Goal: Navigation & Orientation: Find specific page/section

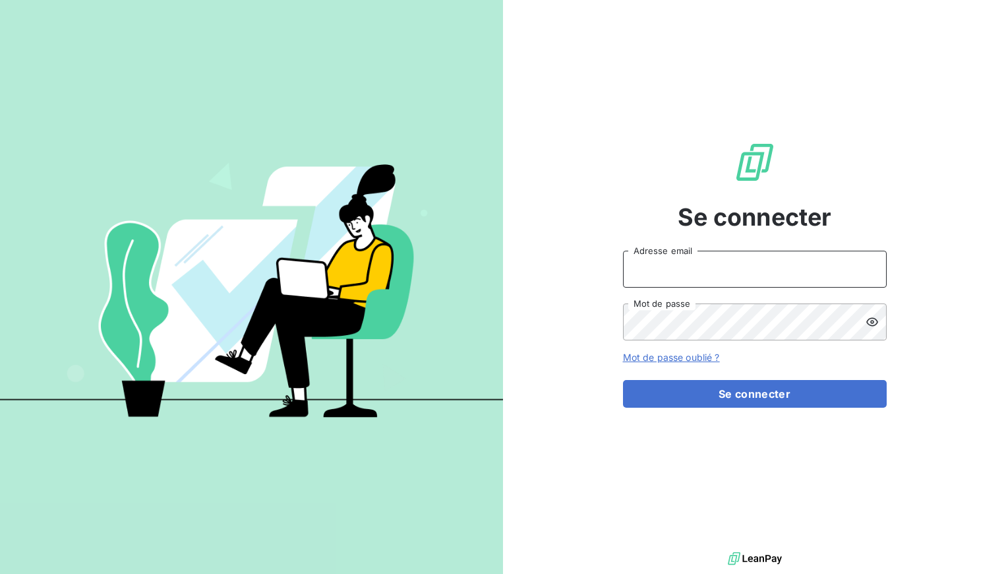
click at [707, 264] on input "Adresse email" at bounding box center [755, 269] width 264 height 37
type input "[EMAIL_ADDRESS][DOMAIN_NAME]"
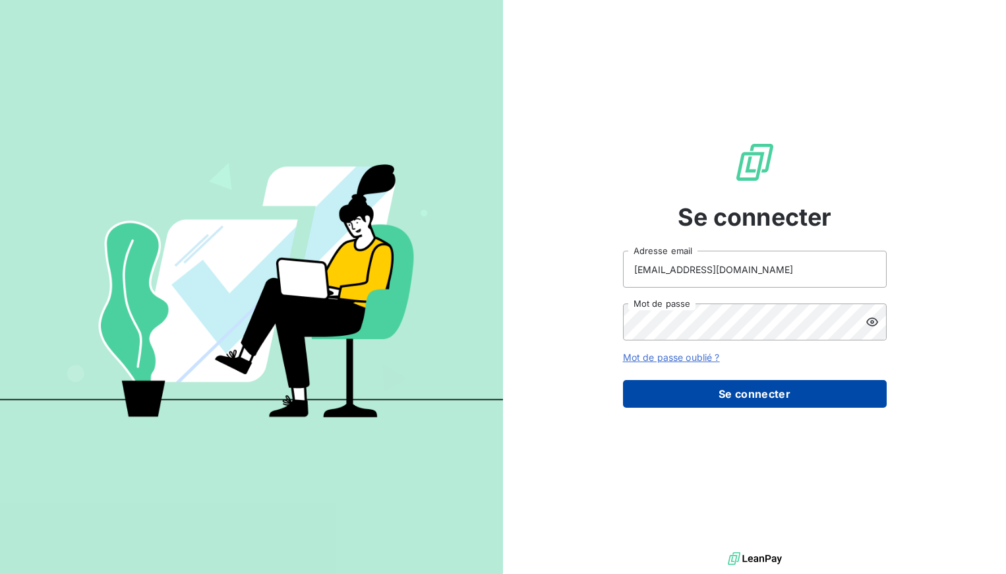
click at [810, 399] on button "Se connecter" at bounding box center [755, 394] width 264 height 28
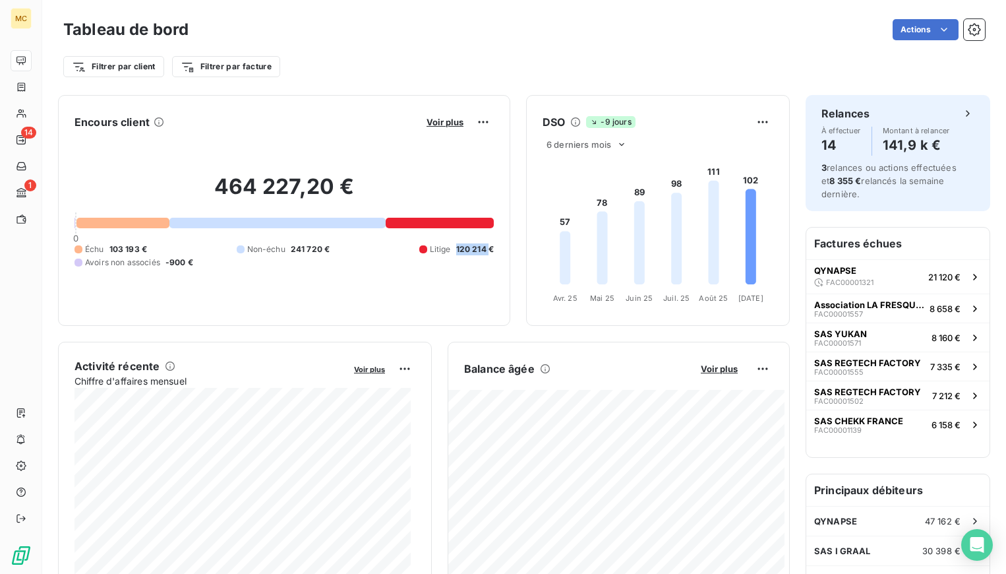
drag, startPoint x: 447, startPoint y: 249, endPoint x: 480, endPoint y: 249, distance: 33.0
click at [480, 249] on span "120 214 €" at bounding box center [475, 249] width 38 height 12
click at [449, 222] on div at bounding box center [440, 223] width 108 height 11
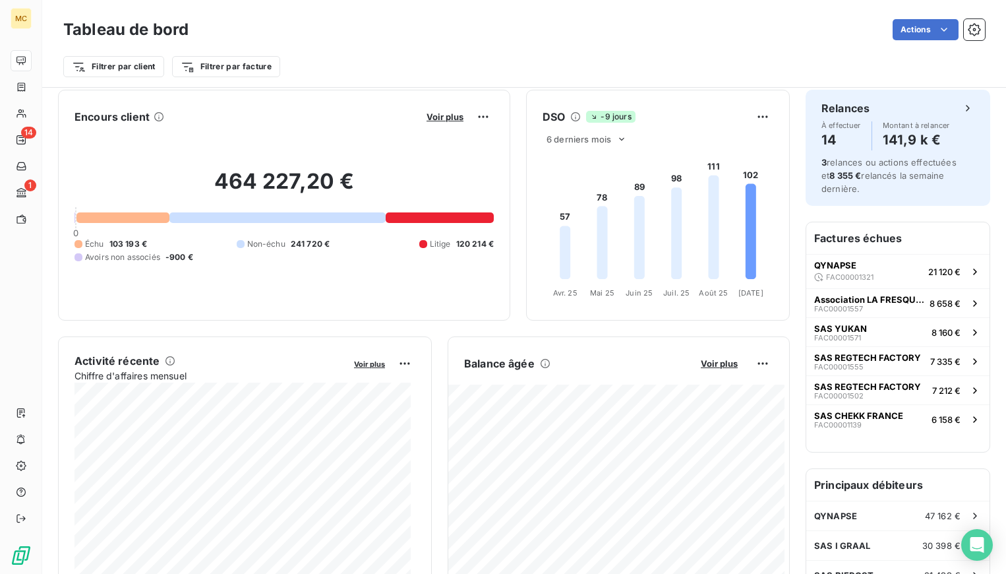
scroll to position [17, 0]
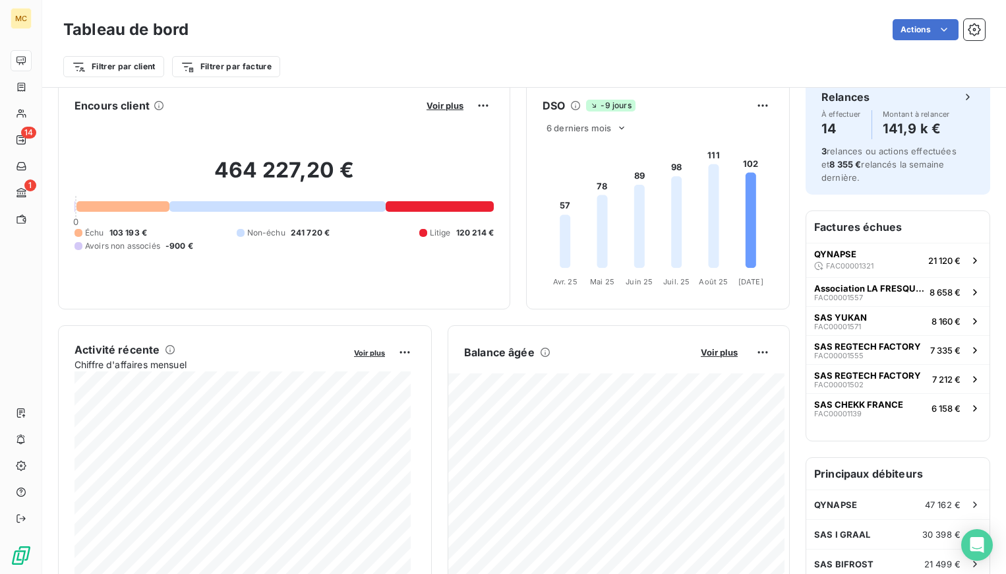
click at [446, 210] on div at bounding box center [440, 206] width 108 height 11
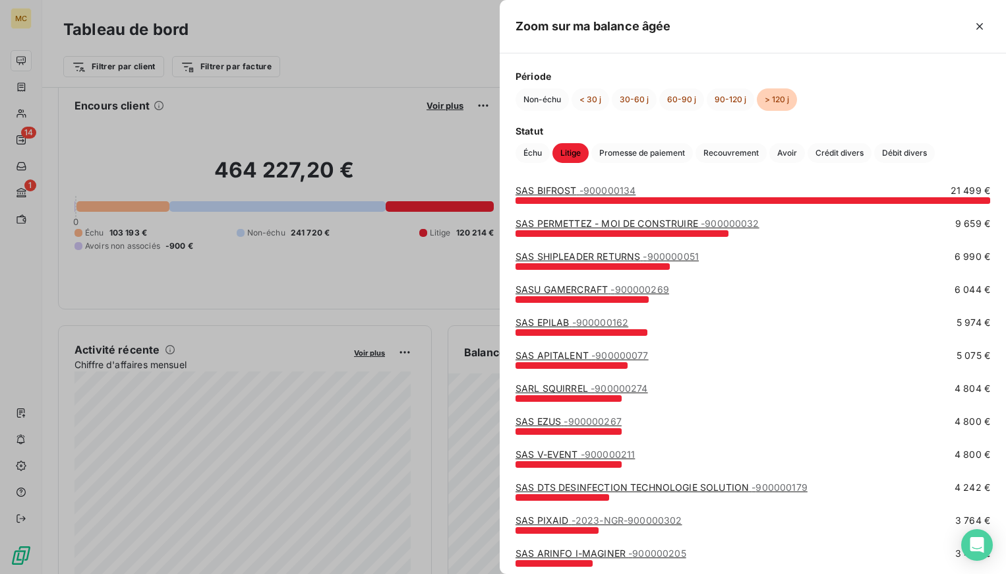
scroll to position [0, 0]
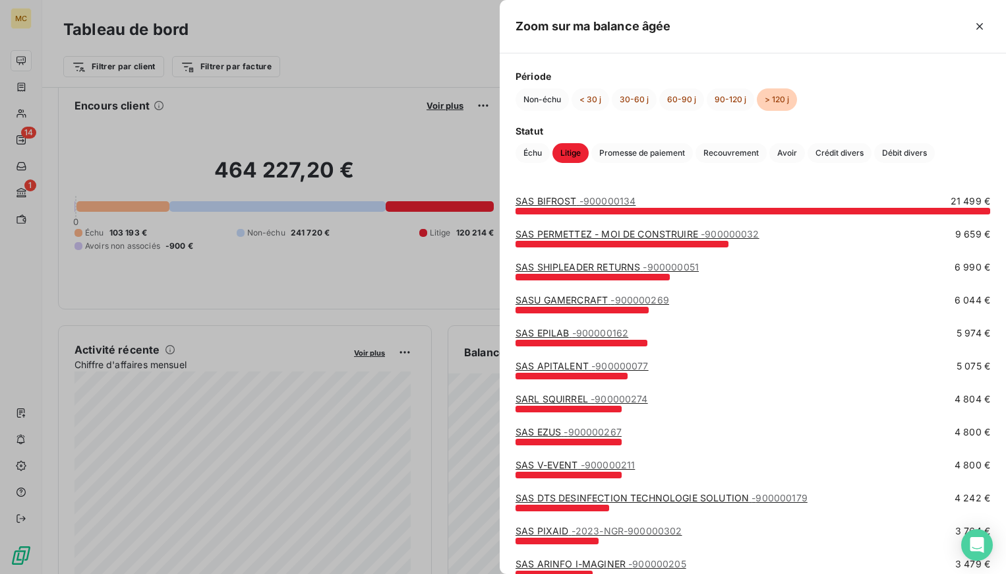
click at [448, 286] on div at bounding box center [503, 287] width 1006 height 574
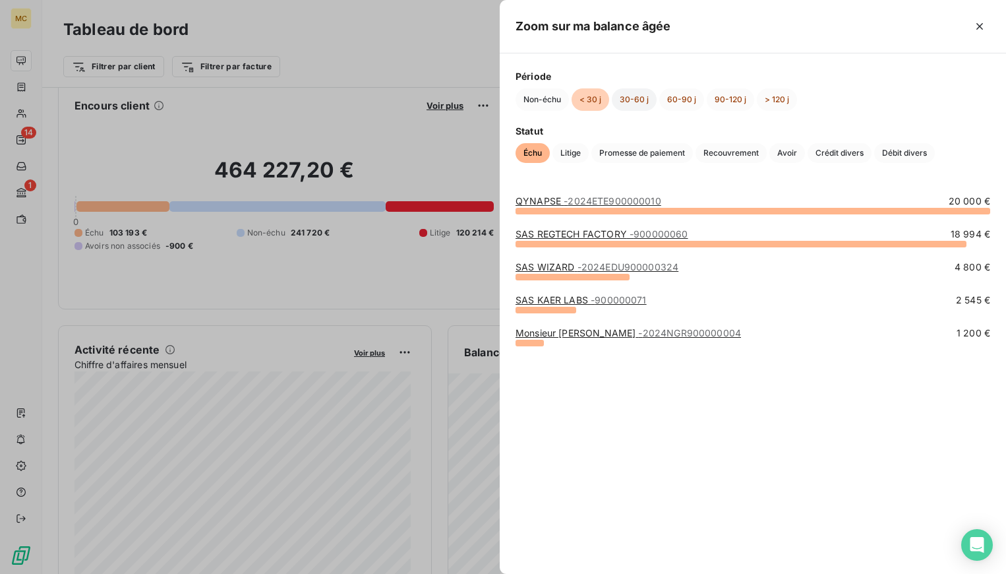
click at [632, 96] on button "30-60 j" at bounding box center [634, 99] width 45 height 22
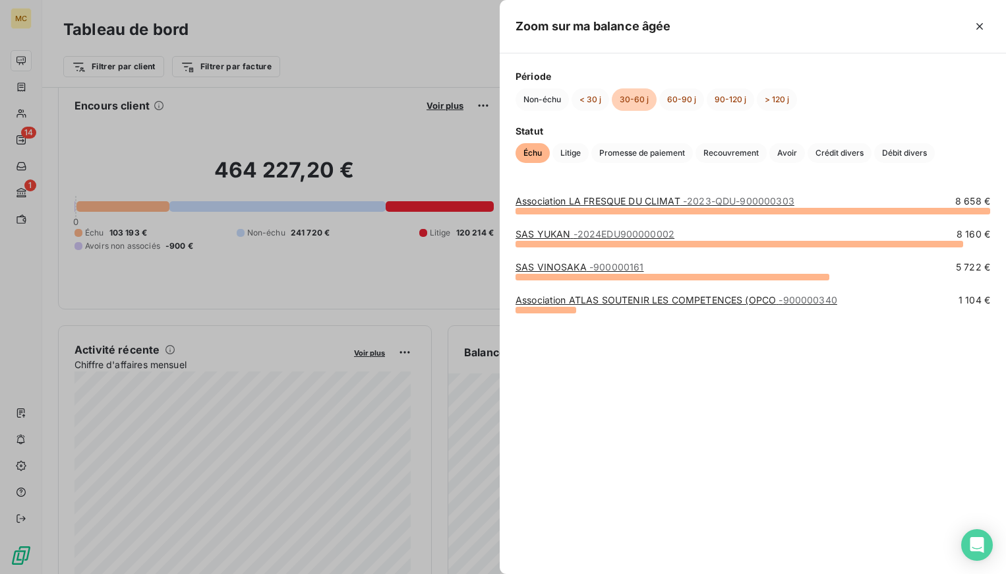
click at [430, 289] on div at bounding box center [503, 287] width 1006 height 574
